Goal: Transaction & Acquisition: Download file/media

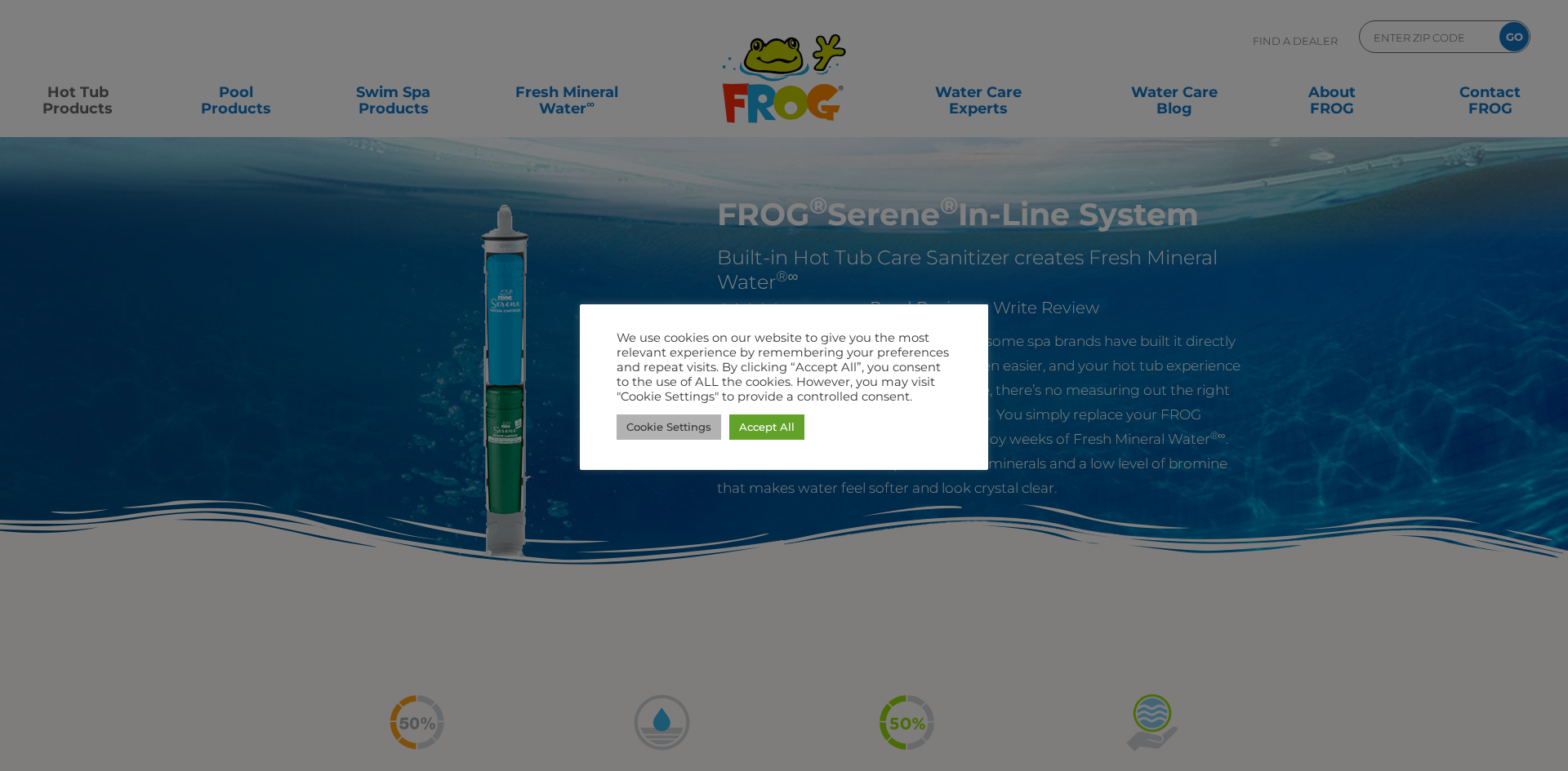
click at [700, 425] on link "Cookie Settings" at bounding box center [669, 427] width 104 height 25
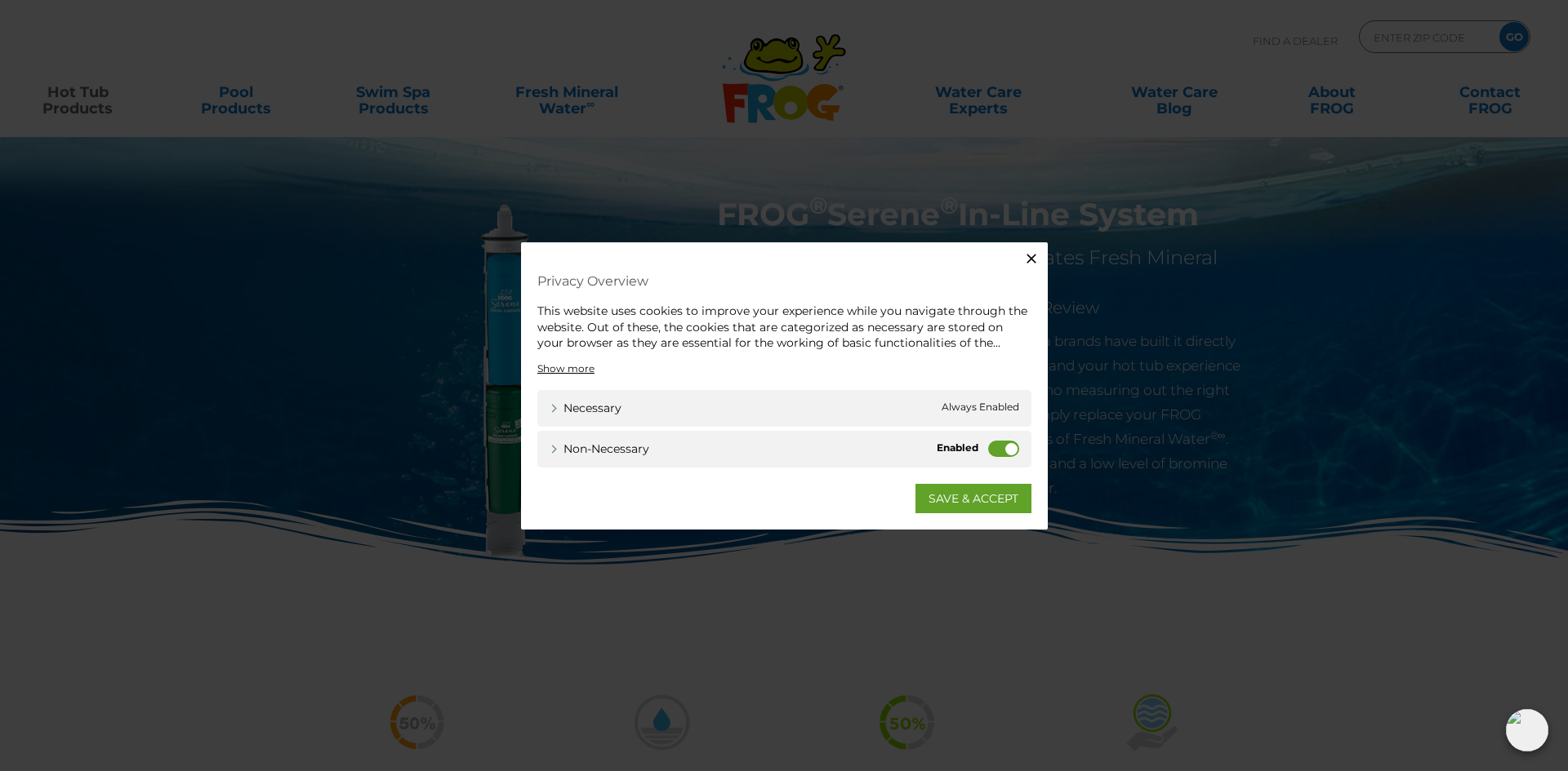
click at [993, 446] on label "Non-necessary" at bounding box center [1004, 448] width 31 height 16
click at [0, 0] on input "Non-necessary" at bounding box center [0, 0] width 0 height 0
click at [972, 488] on link "SAVE & ACCEPT" at bounding box center [973, 498] width 116 height 30
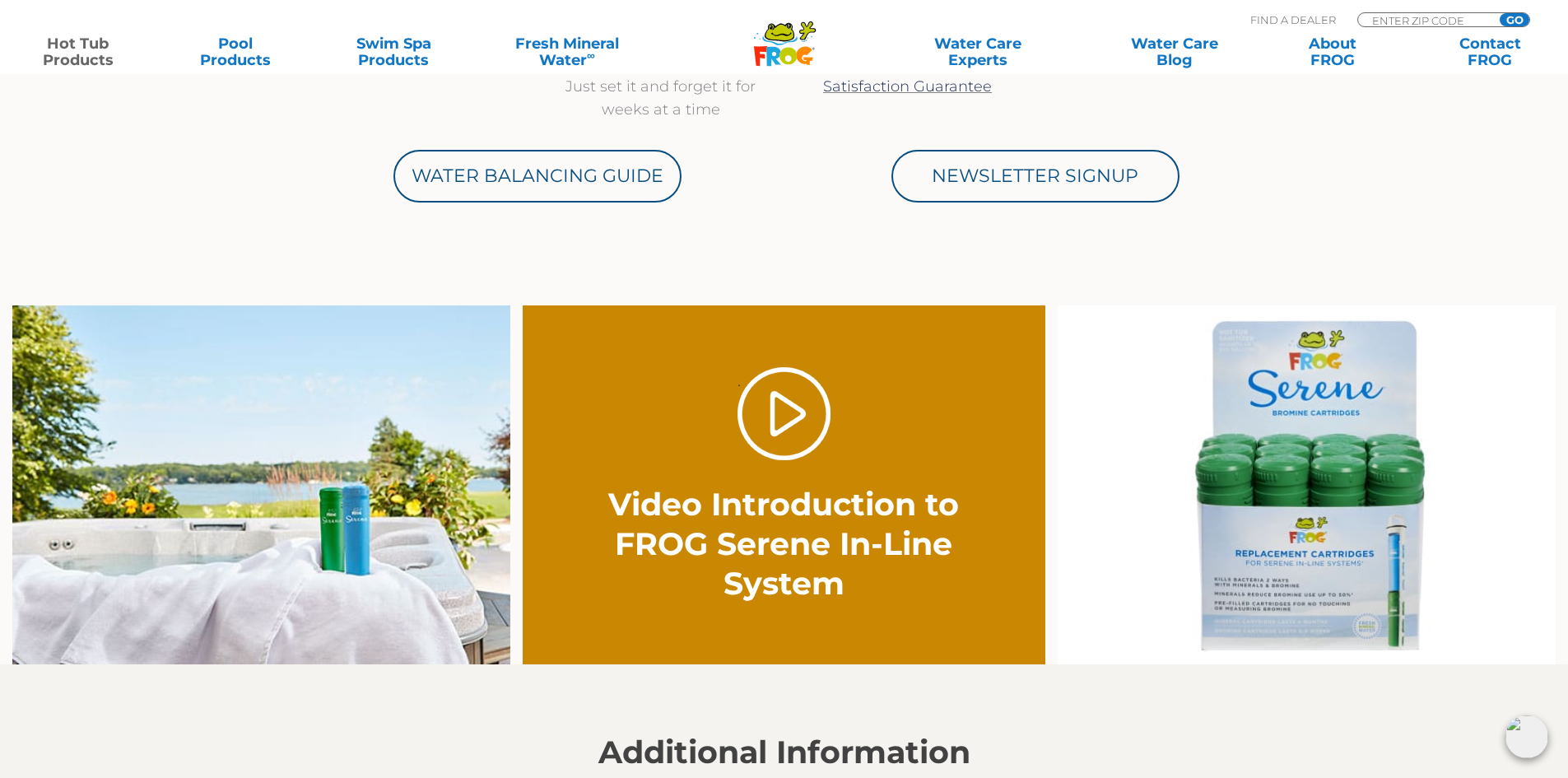
scroll to position [989, 0]
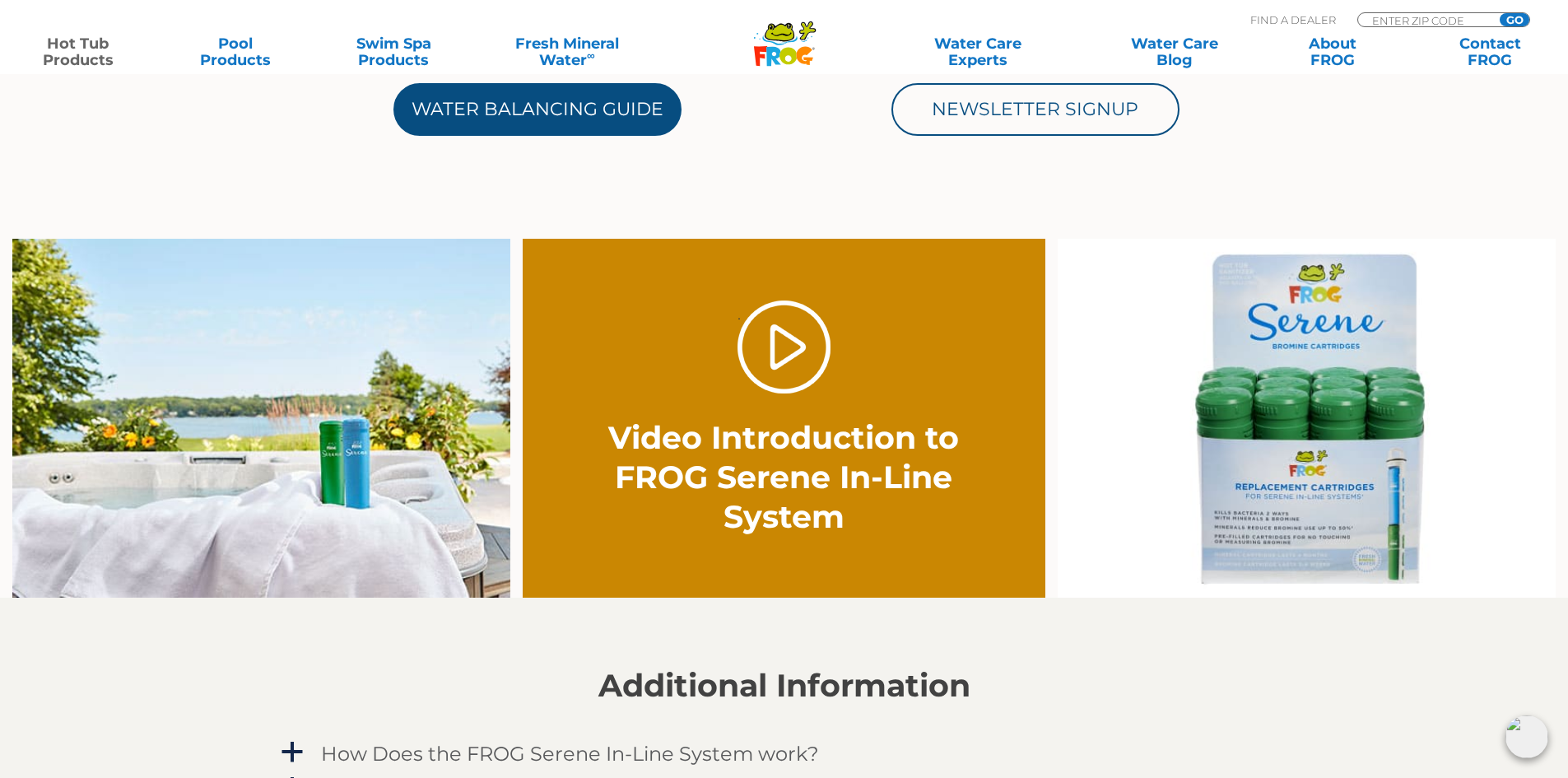
click at [511, 113] on link "Water Balancing Guide" at bounding box center [537, 110] width 288 height 53
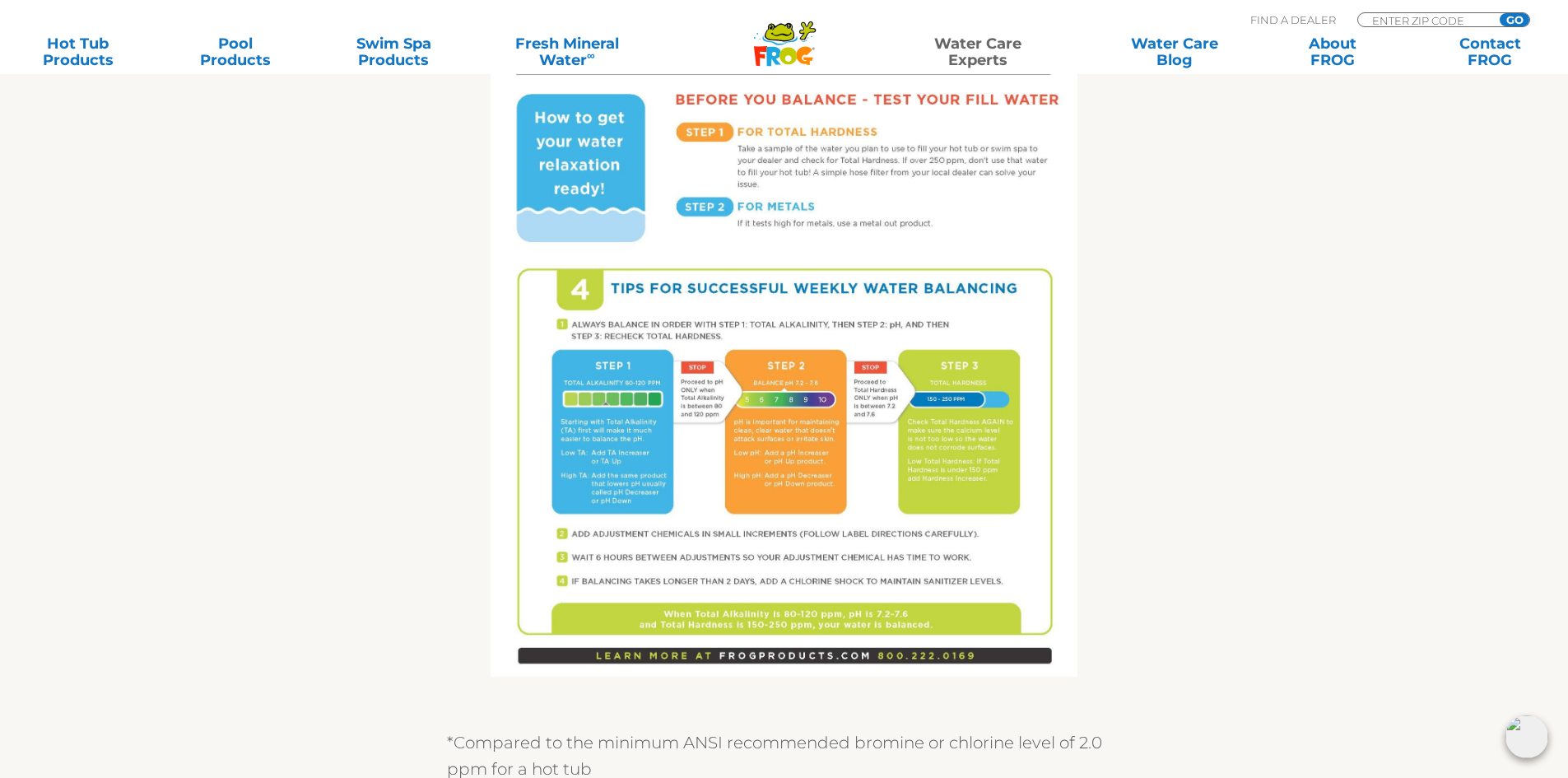
scroll to position [659, 0]
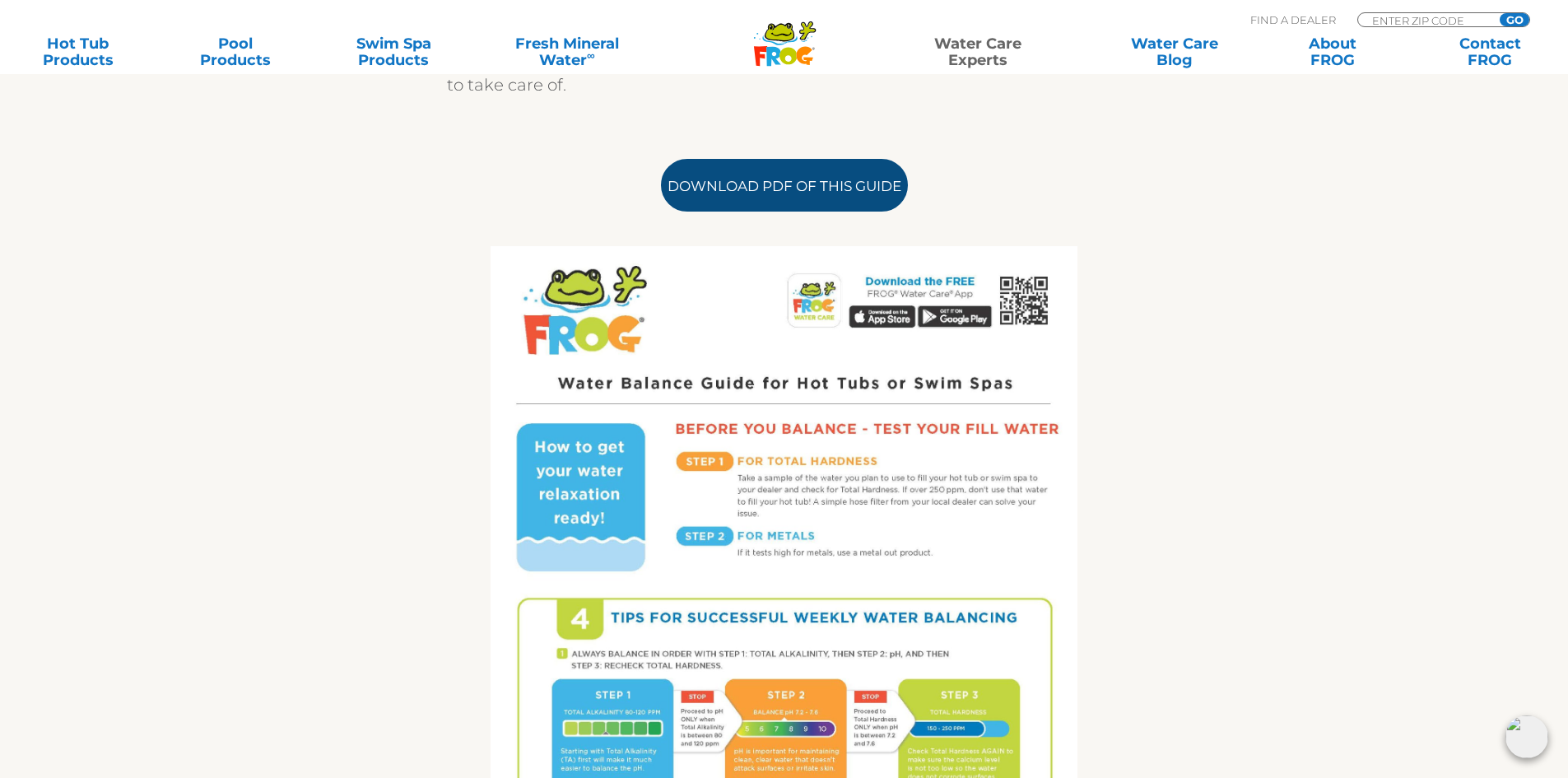
click at [742, 186] on link "Download PDF of this Guide" at bounding box center [784, 185] width 247 height 53
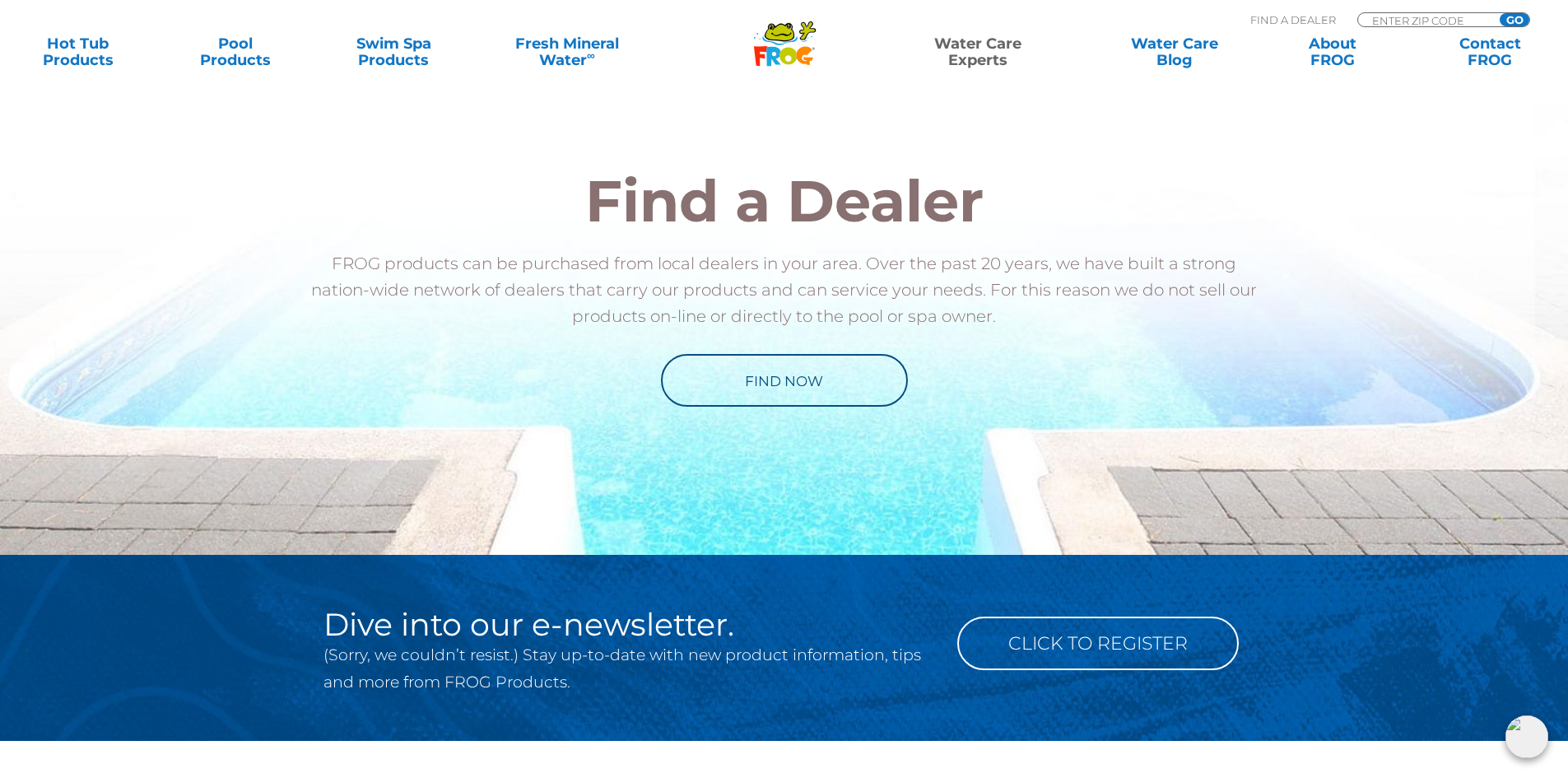
scroll to position [1976, 0]
